Goal: Task Accomplishment & Management: Use online tool/utility

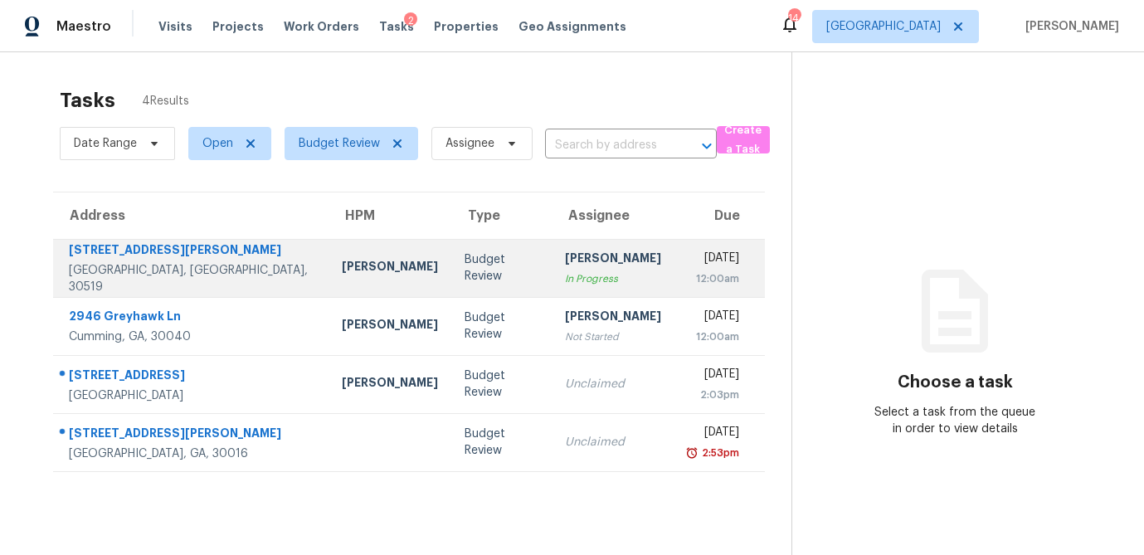
click at [342, 274] on div "[PERSON_NAME]" at bounding box center [390, 268] width 96 height 21
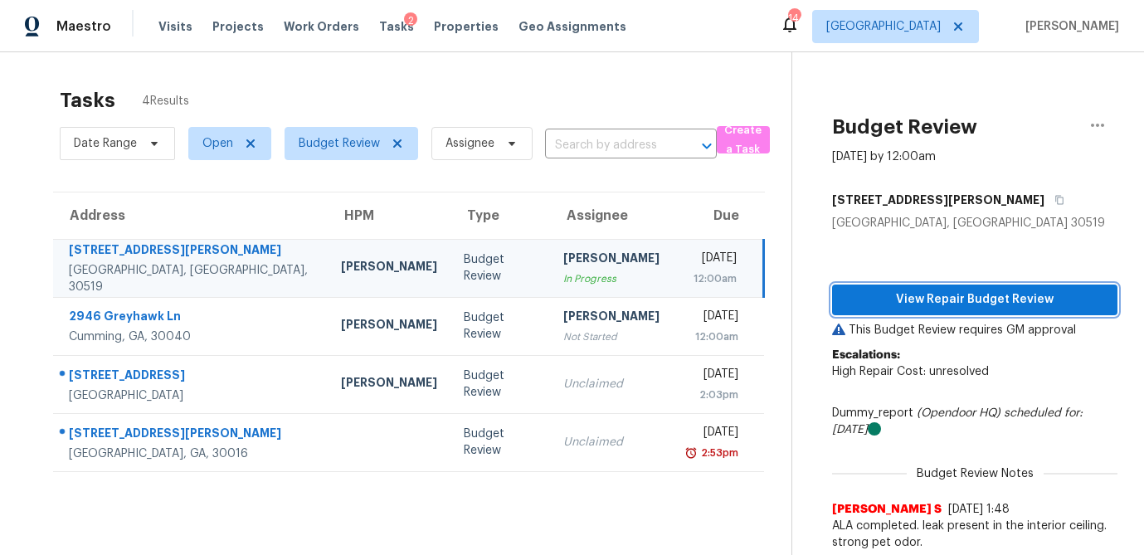
click at [968, 307] on span "View Repair Budget Review" at bounding box center [975, 300] width 259 height 21
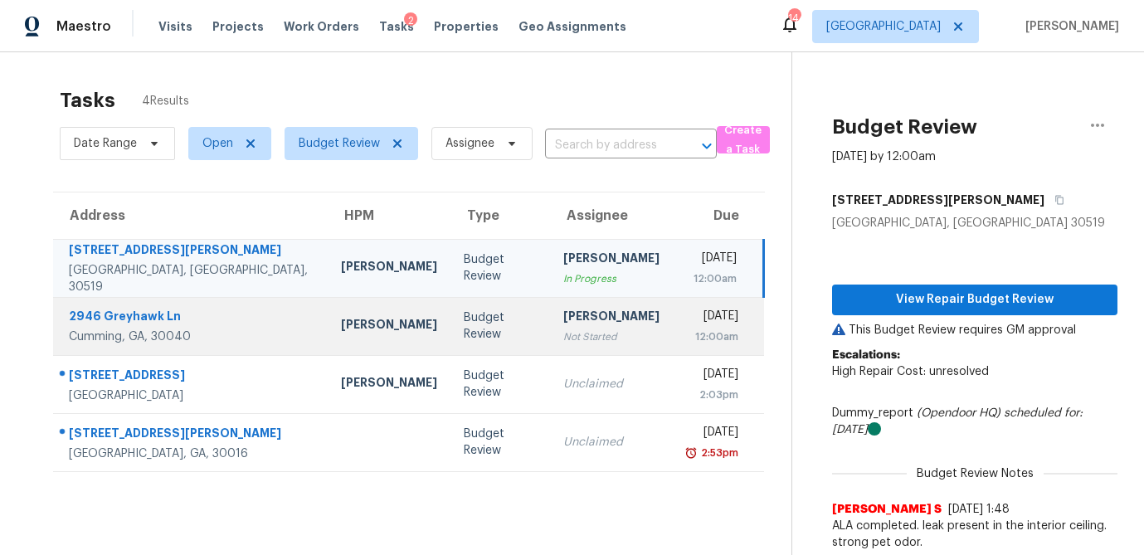
click at [550, 336] on td "[PERSON_NAME] Not Started" at bounding box center [611, 326] width 123 height 58
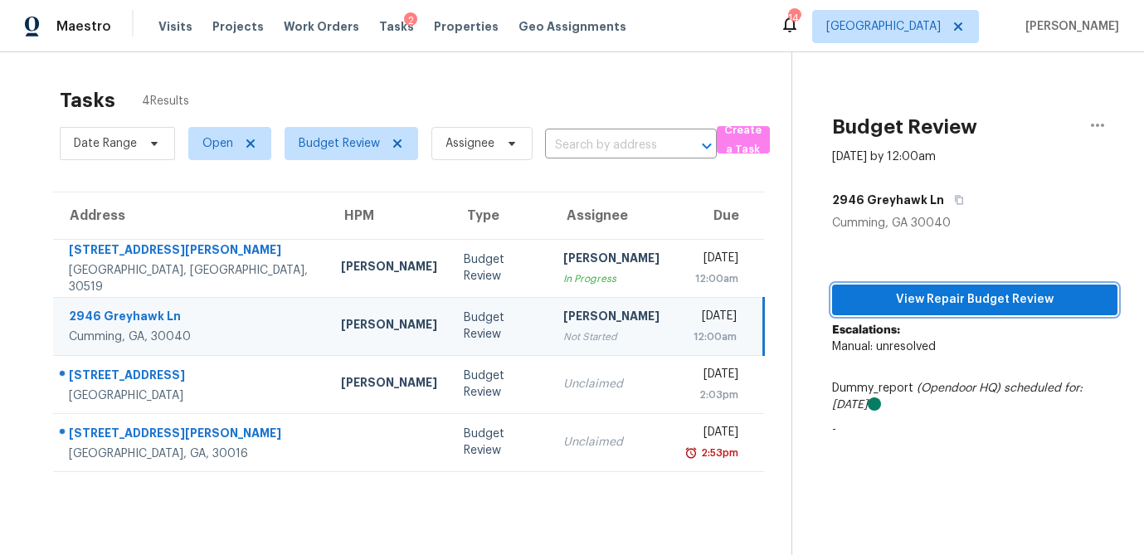
click at [975, 308] on span "View Repair Budget Review" at bounding box center [975, 300] width 259 height 21
